Goal: Find specific page/section: Find specific page/section

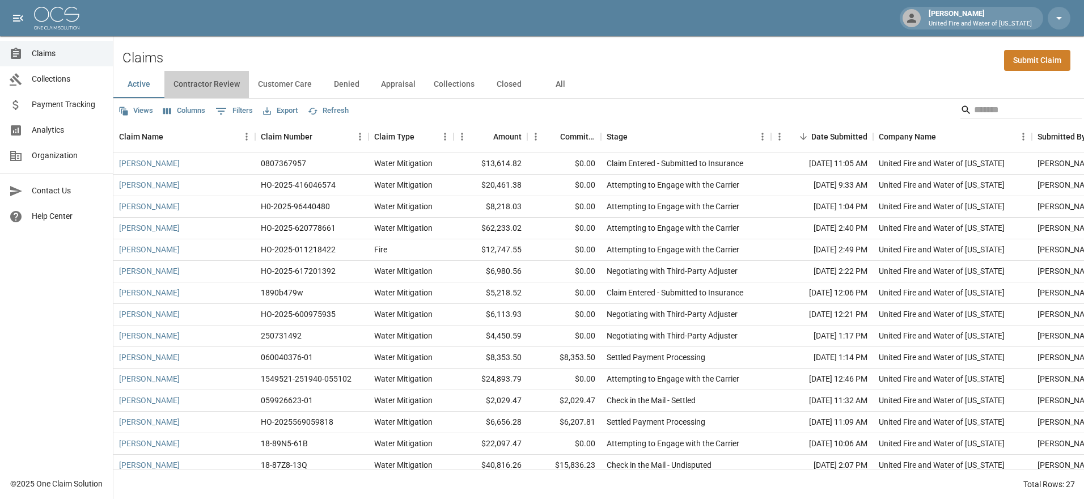
click at [201, 88] on button "Contractor Review" at bounding box center [206, 84] width 84 height 27
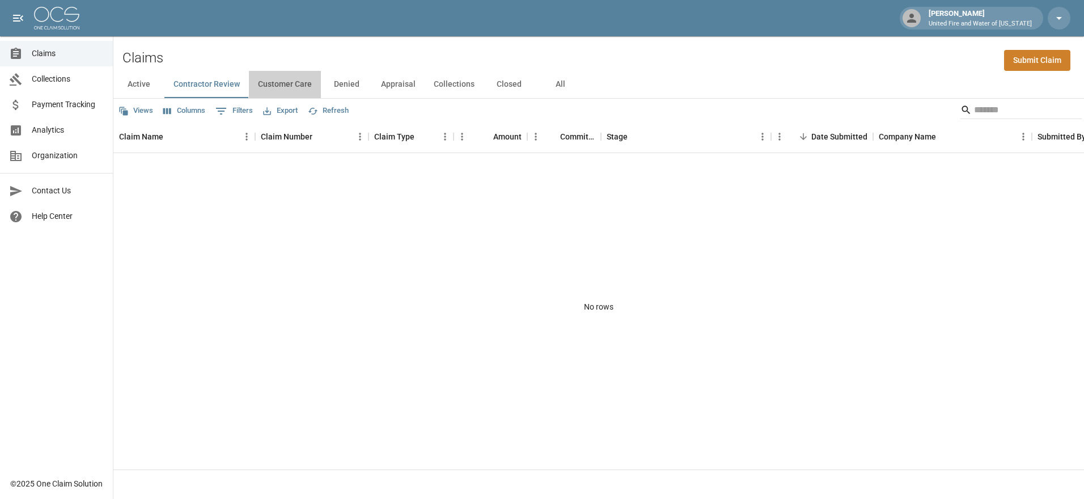
click at [270, 84] on button "Customer Care" at bounding box center [285, 84] width 72 height 27
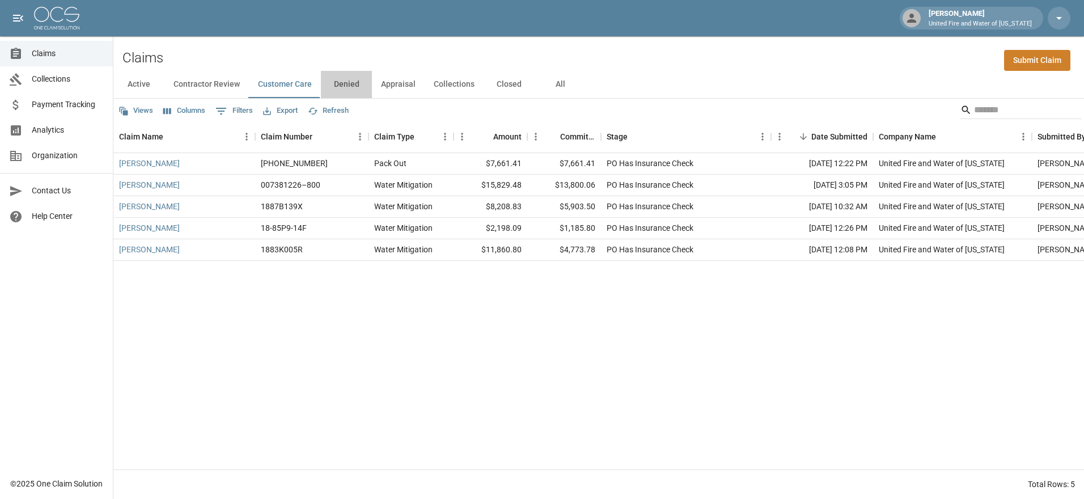
click at [350, 81] on button "Denied" at bounding box center [346, 84] width 51 height 27
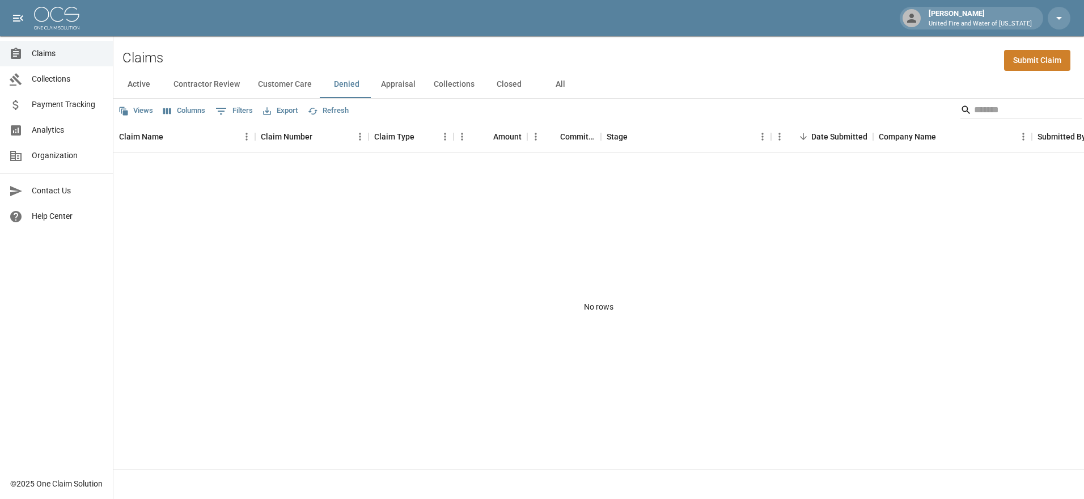
click at [399, 88] on button "Appraisal" at bounding box center [398, 84] width 53 height 27
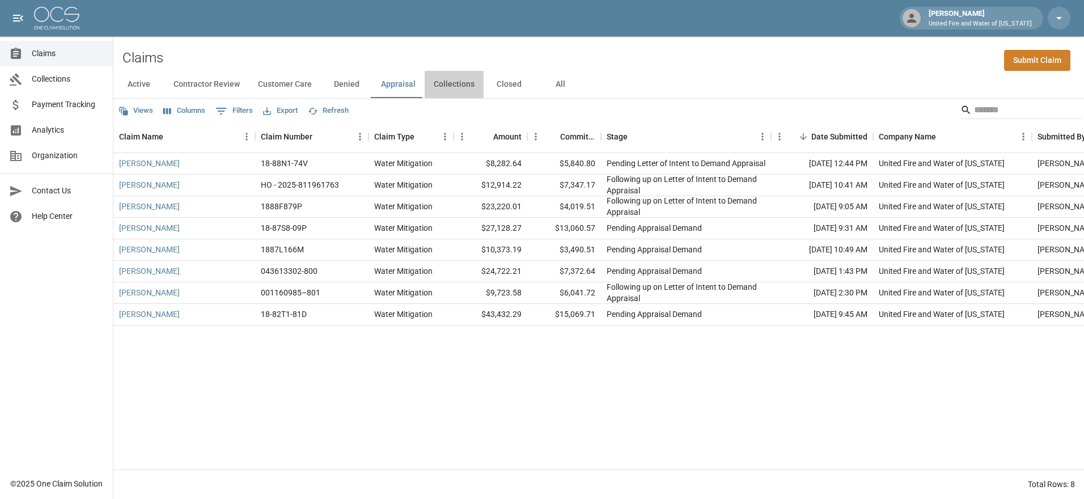
click at [441, 90] on button "Collections" at bounding box center [454, 84] width 59 height 27
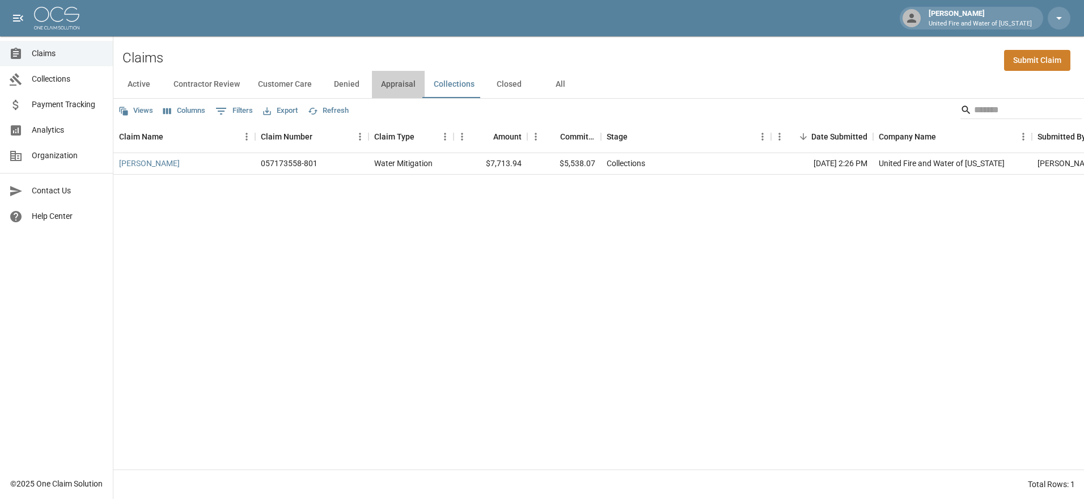
click at [396, 82] on button "Appraisal" at bounding box center [398, 84] width 53 height 27
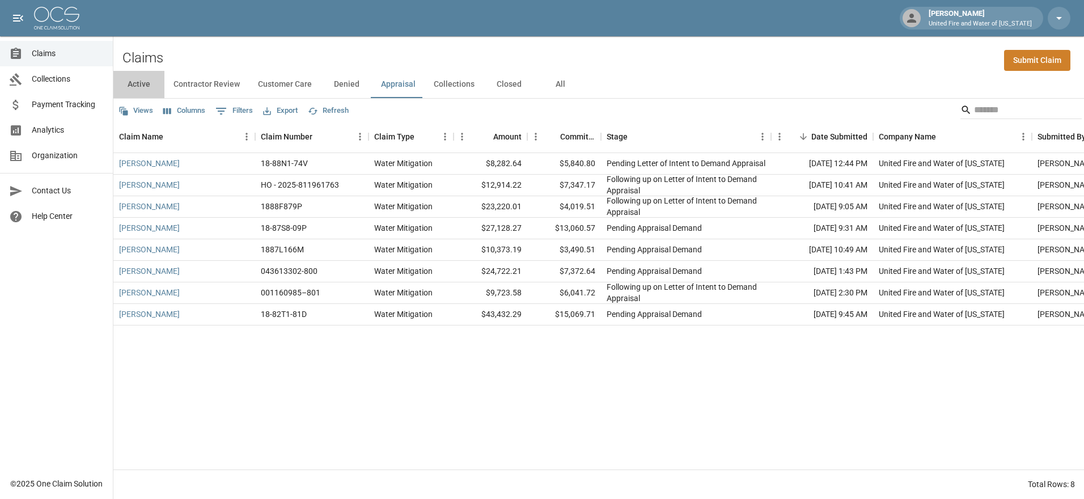
drag, startPoint x: 130, startPoint y: 86, endPoint x: 136, endPoint y: 89, distance: 6.1
click at [130, 86] on button "Active" at bounding box center [138, 84] width 51 height 27
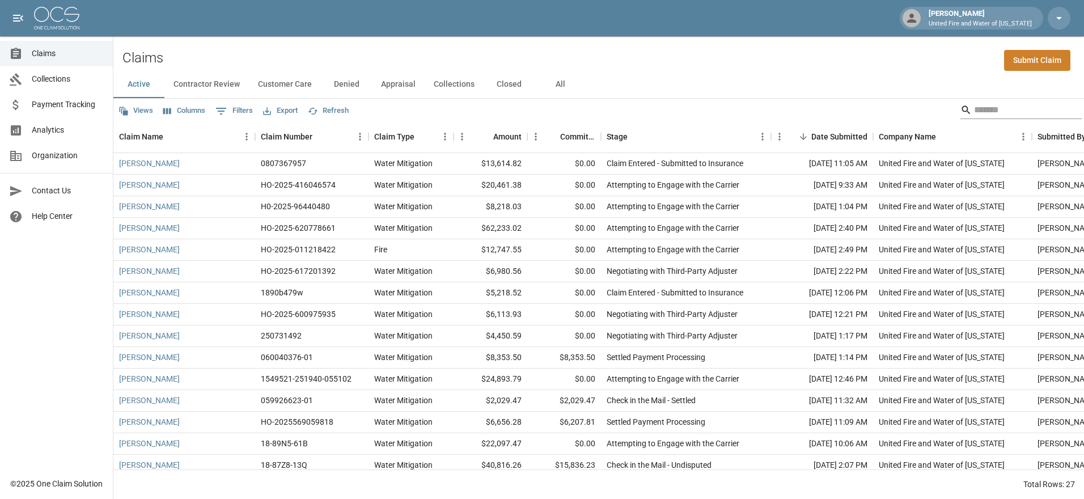
click at [1035, 106] on input "Search" at bounding box center [1019, 110] width 91 height 18
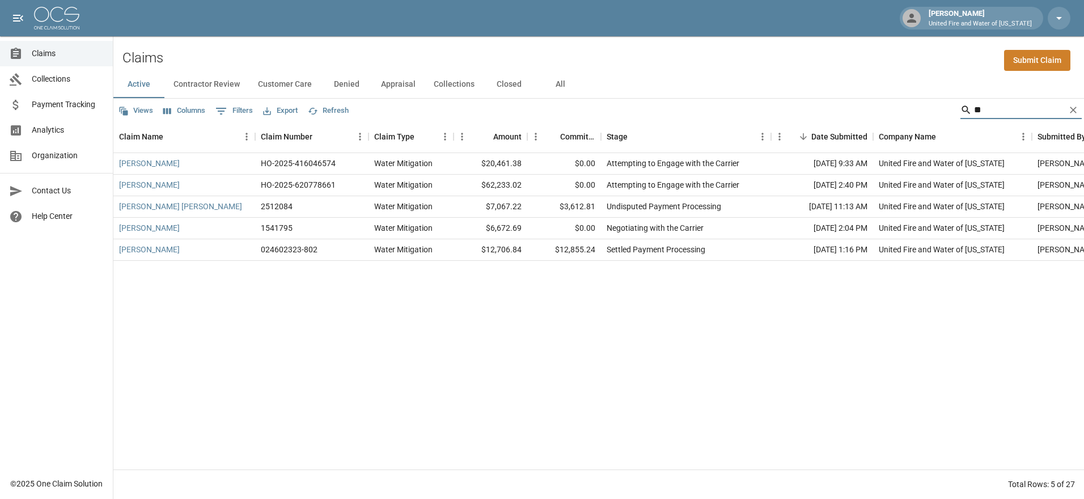
type input "*"
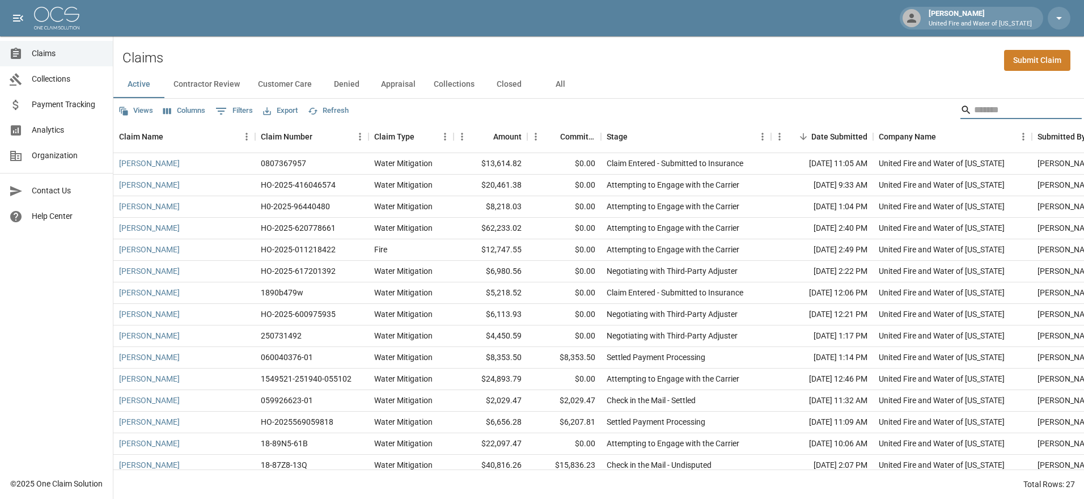
click at [1015, 115] on input "Search" at bounding box center [1019, 110] width 91 height 18
click at [992, 105] on input "Search" at bounding box center [1019, 110] width 91 height 18
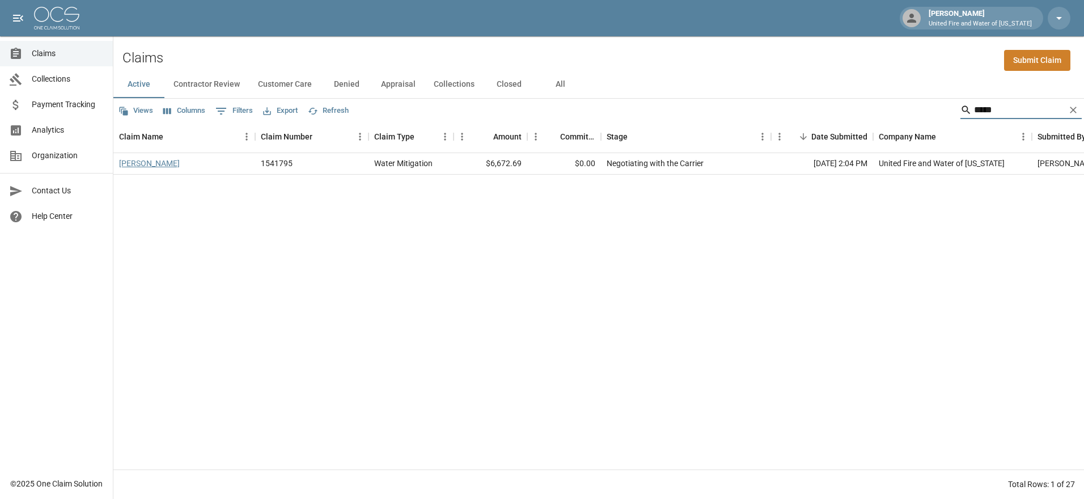
type input "*****"
click at [152, 161] on link "[PERSON_NAME]" at bounding box center [149, 163] width 61 height 11
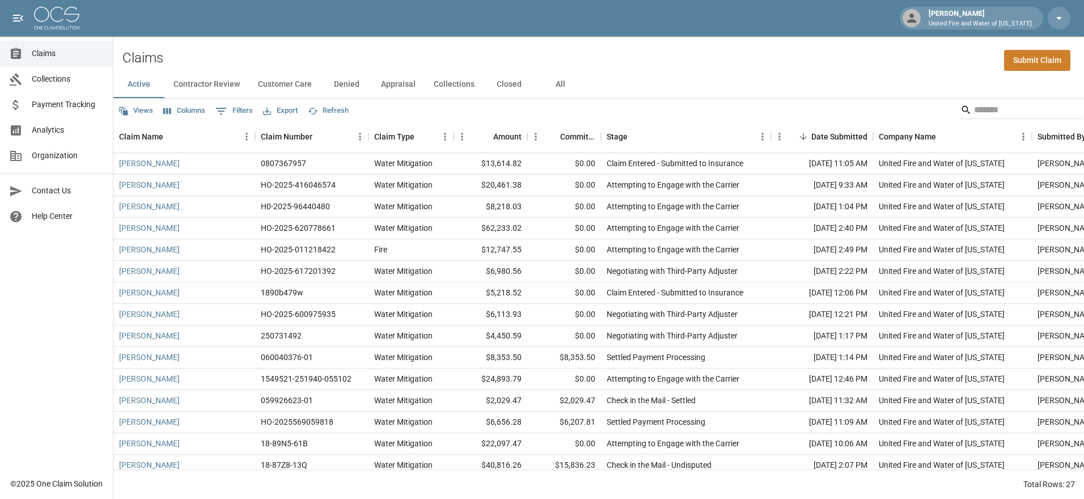
click at [185, 86] on button "Contractor Review" at bounding box center [206, 84] width 84 height 27
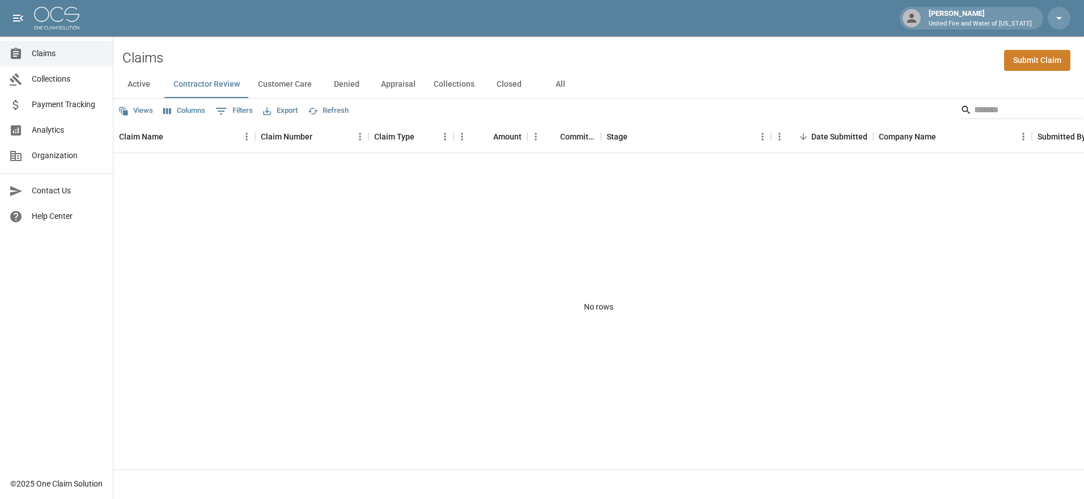
click at [294, 84] on button "Customer Care" at bounding box center [285, 84] width 72 height 27
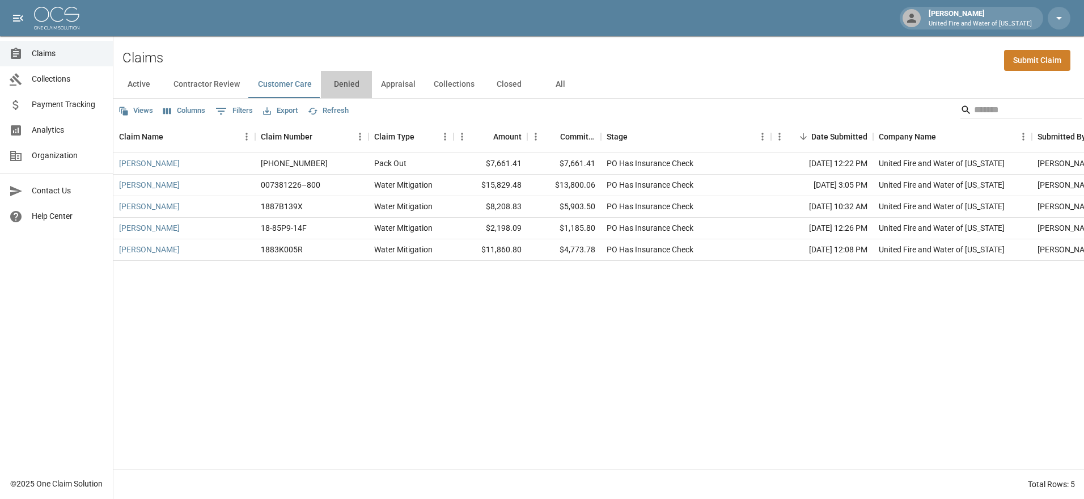
click at [355, 80] on button "Denied" at bounding box center [346, 84] width 51 height 27
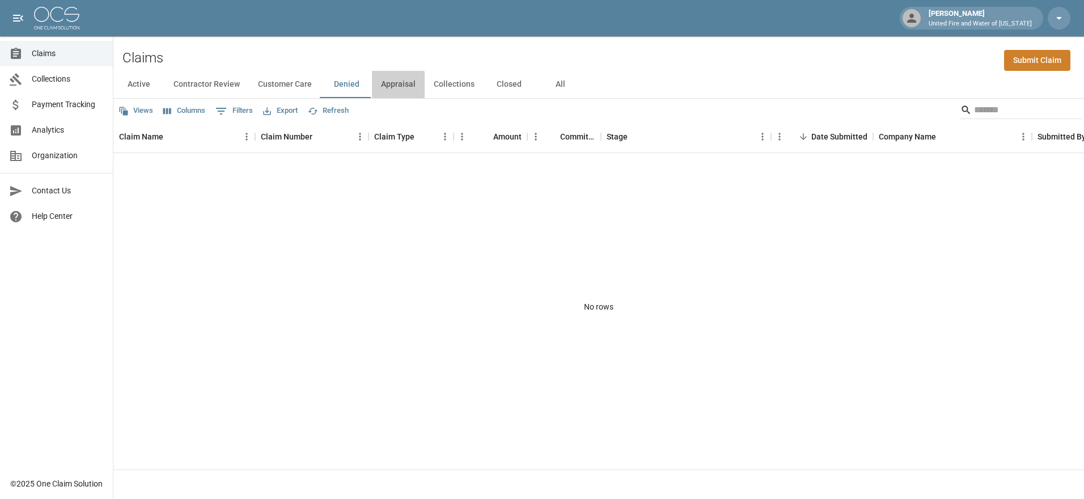
click at [389, 86] on button "Appraisal" at bounding box center [398, 84] width 53 height 27
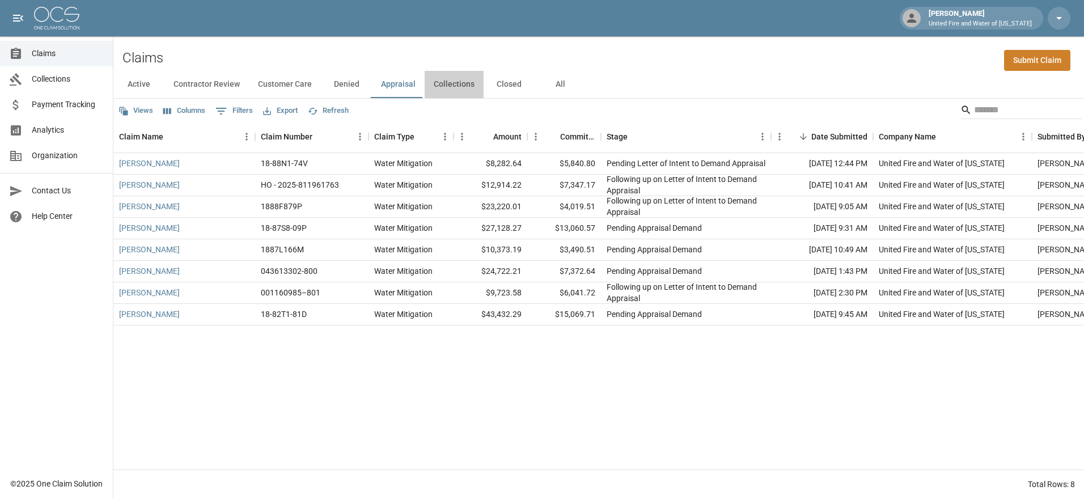
click at [435, 86] on button "Collections" at bounding box center [454, 84] width 59 height 27
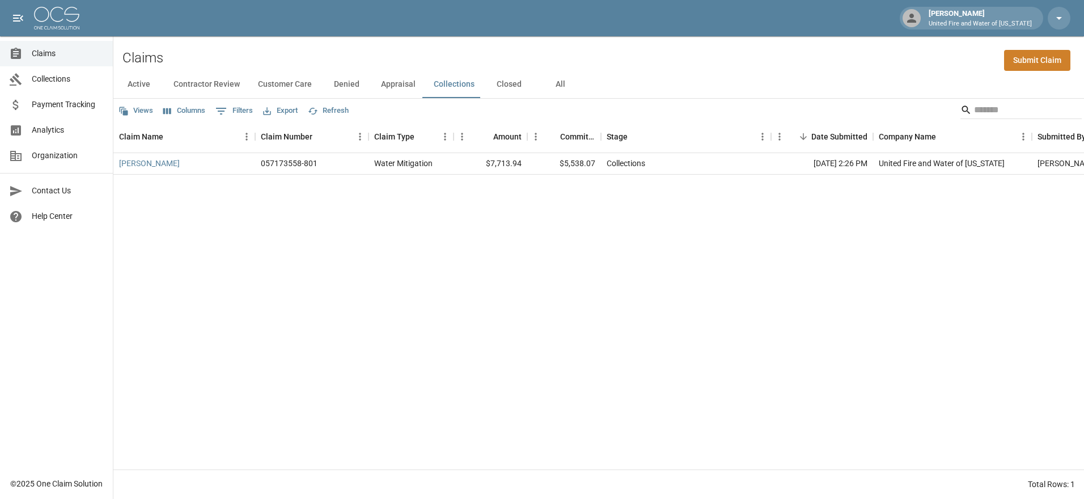
click at [490, 87] on button "Closed" at bounding box center [509, 84] width 51 height 27
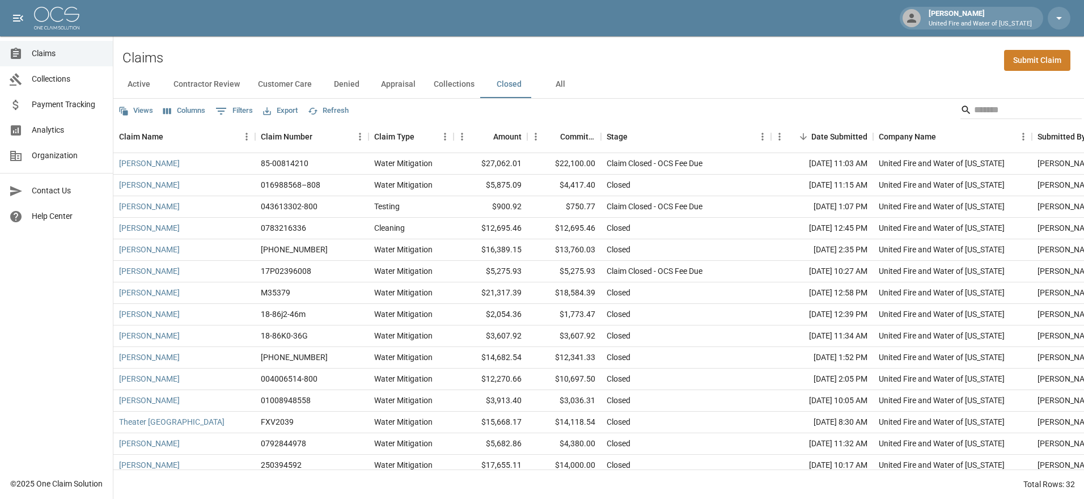
click at [142, 88] on button "Active" at bounding box center [138, 84] width 51 height 27
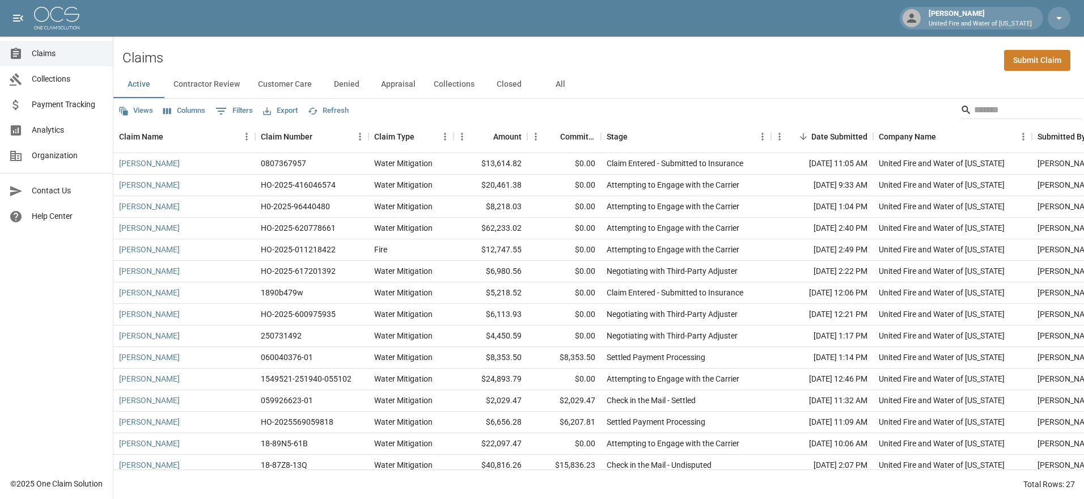
click at [265, 80] on button "Customer Care" at bounding box center [285, 84] width 72 height 27
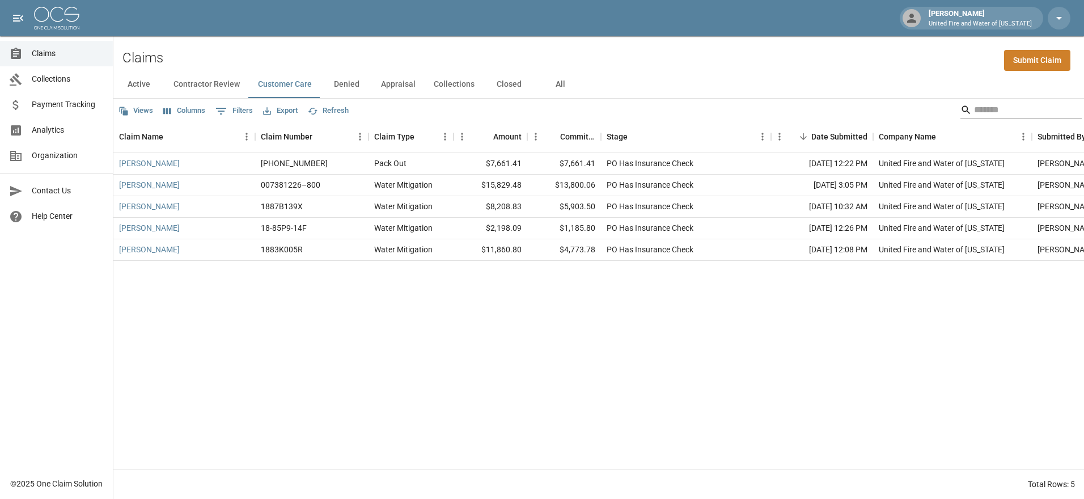
drag, startPoint x: 1038, startPoint y: 97, endPoint x: 1026, endPoint y: 112, distance: 18.9
click at [1035, 107] on div "Active Contractor Review Customer Care Denied Appraisal Collections Closed All …" at bounding box center [598, 285] width 971 height 428
click at [1031, 109] on input "Search" at bounding box center [1019, 110] width 91 height 18
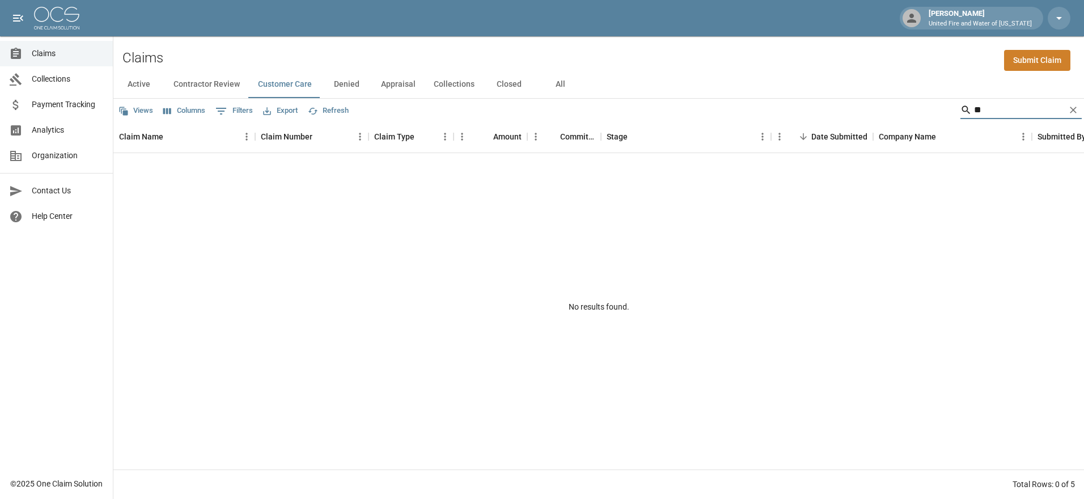
type input "*"
type input "**********"
drag, startPoint x: 1003, startPoint y: 110, endPoint x: 926, endPoint y: 112, distance: 77.1
click at [926, 112] on div "**********" at bounding box center [598, 110] width 971 height 23
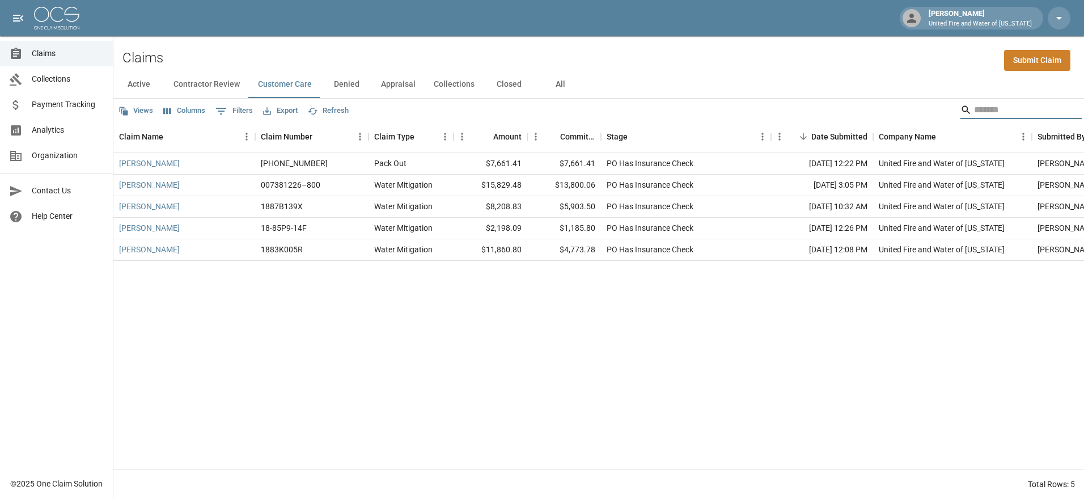
click at [134, 86] on button "Active" at bounding box center [138, 84] width 51 height 27
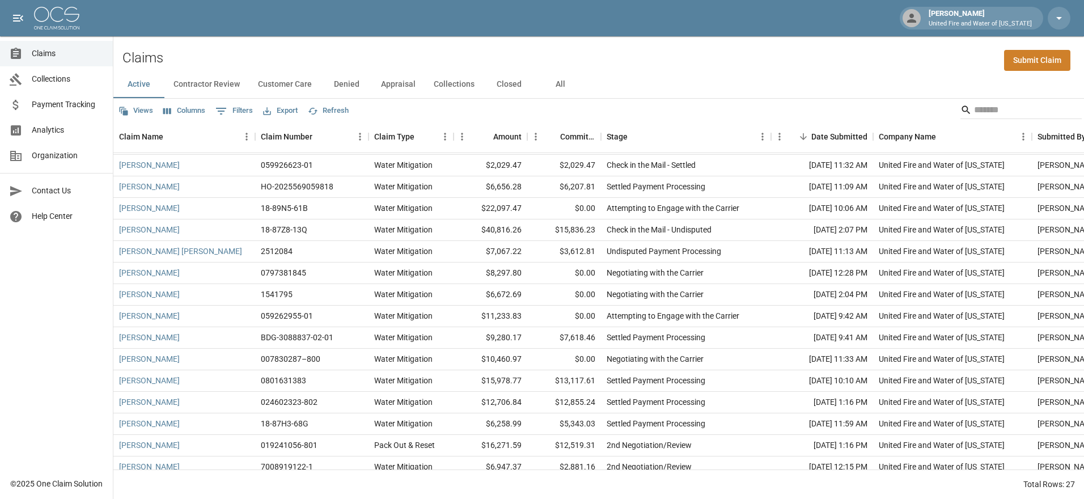
scroll to position [274, 0]
